Goal: Navigation & Orientation: Find specific page/section

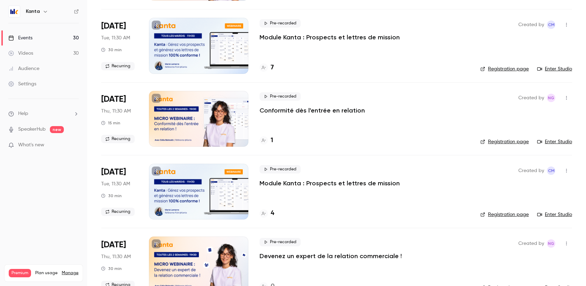
scroll to position [111, 0]
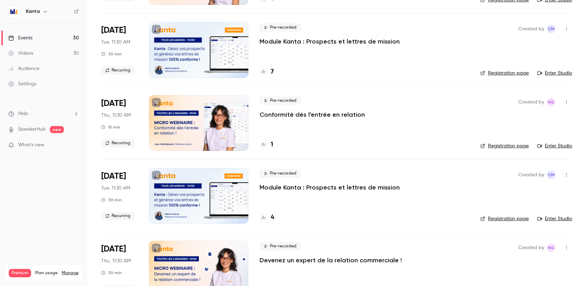
click at [264, 72] on icon at bounding box center [264, 71] width 4 height 3
